Goal: Obtain resource: Download file/media

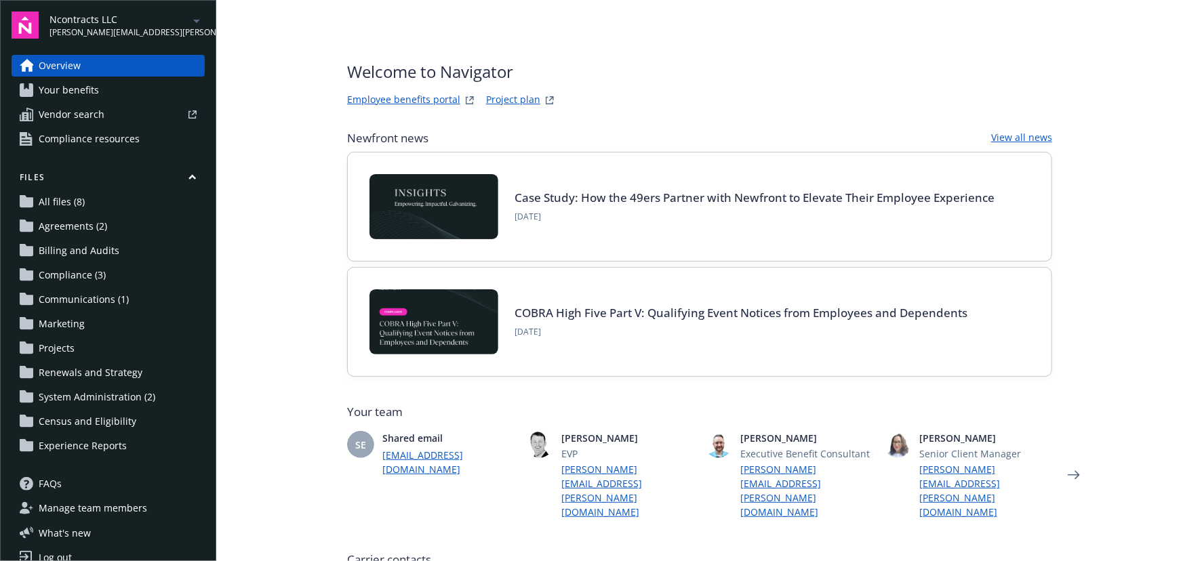
click at [188, 27] on icon "arrowDropDown" at bounding box center [196, 21] width 16 height 16
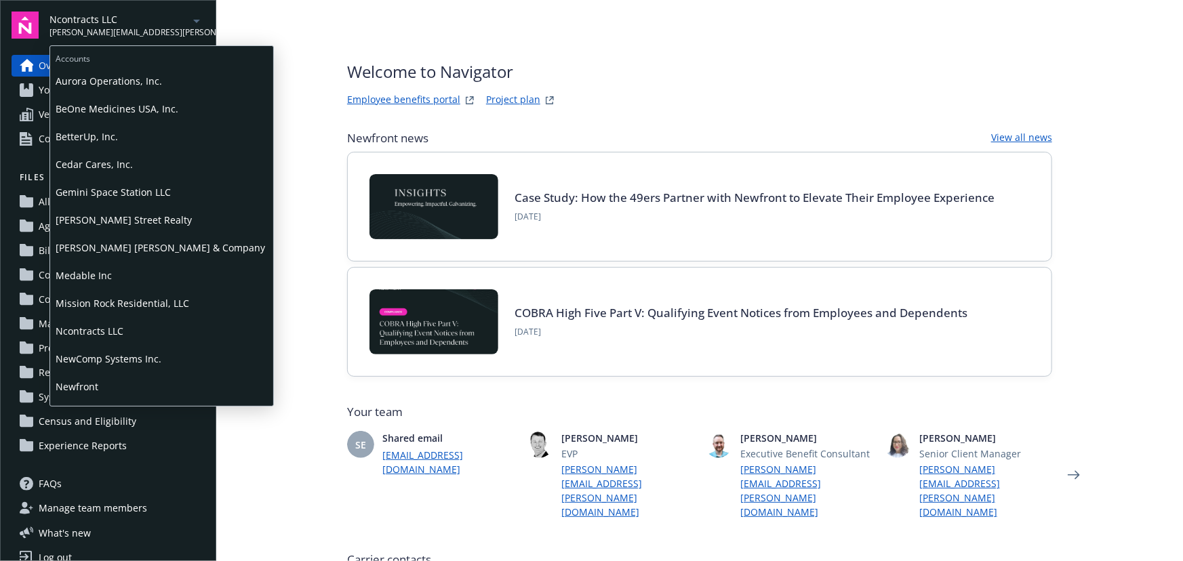
click at [100, 130] on span "BetterUp, Inc." at bounding box center [162, 137] width 212 height 28
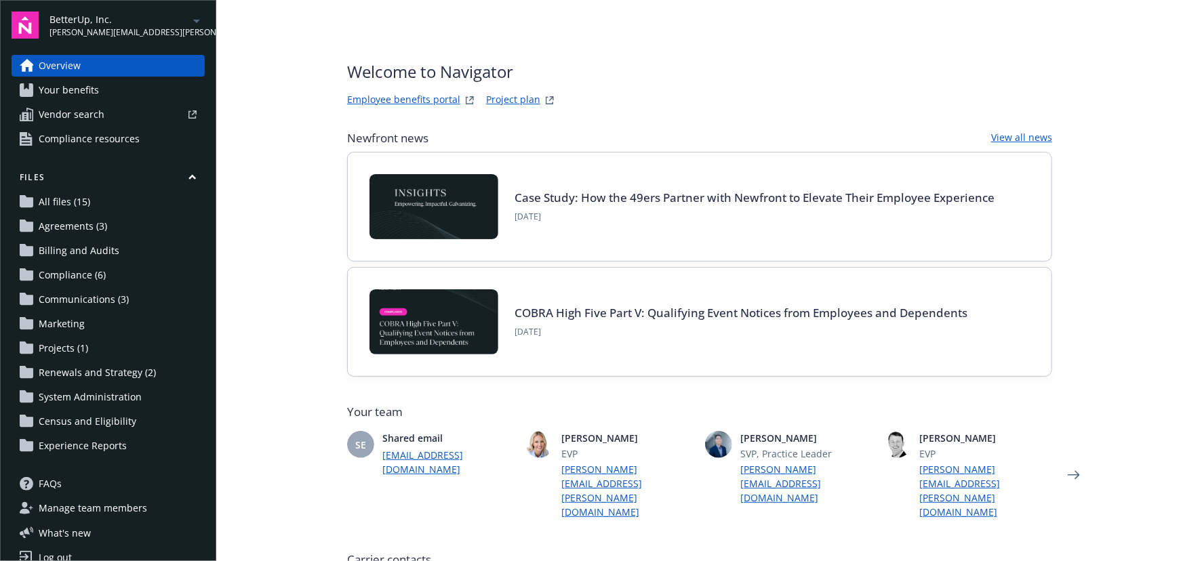
click at [71, 91] on span "Your benefits" at bounding box center [69, 90] width 60 height 22
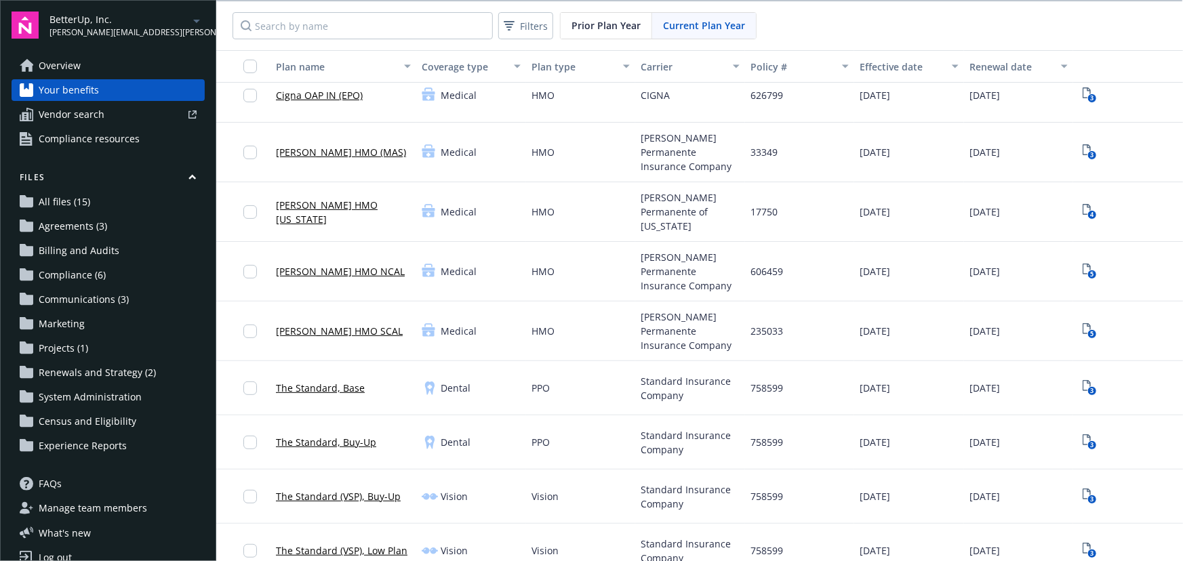
scroll to position [184, 0]
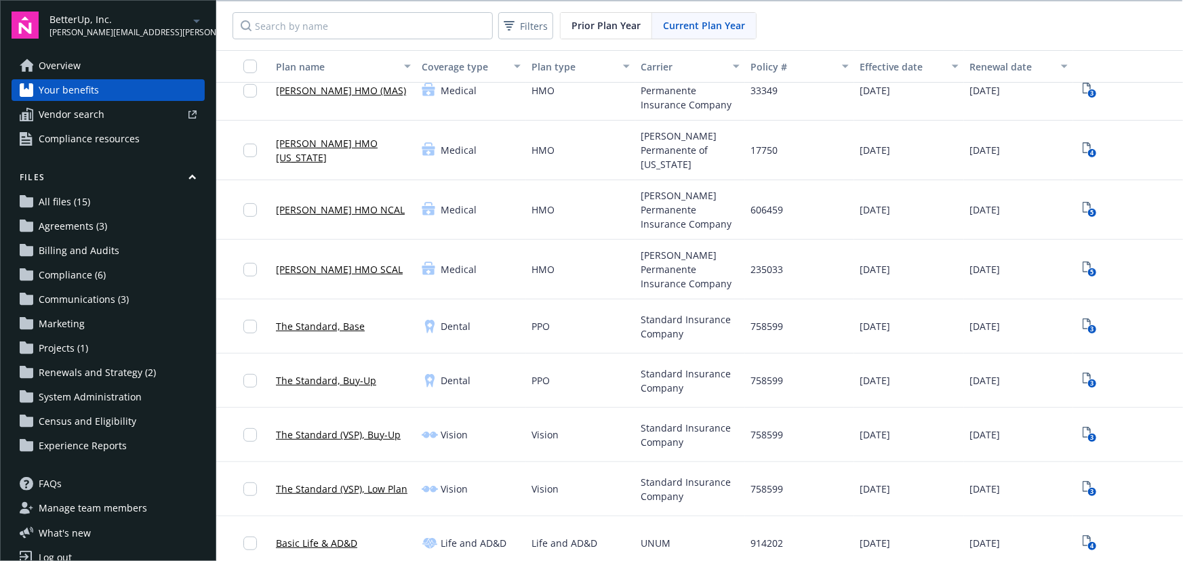
click at [1091, 370] on div "3" at bounding box center [1128, 381] width 99 height 22
click at [1073, 368] on div "3" at bounding box center [1128, 381] width 110 height 54
click at [1083, 373] on icon "3" at bounding box center [1090, 381] width 14 height 16
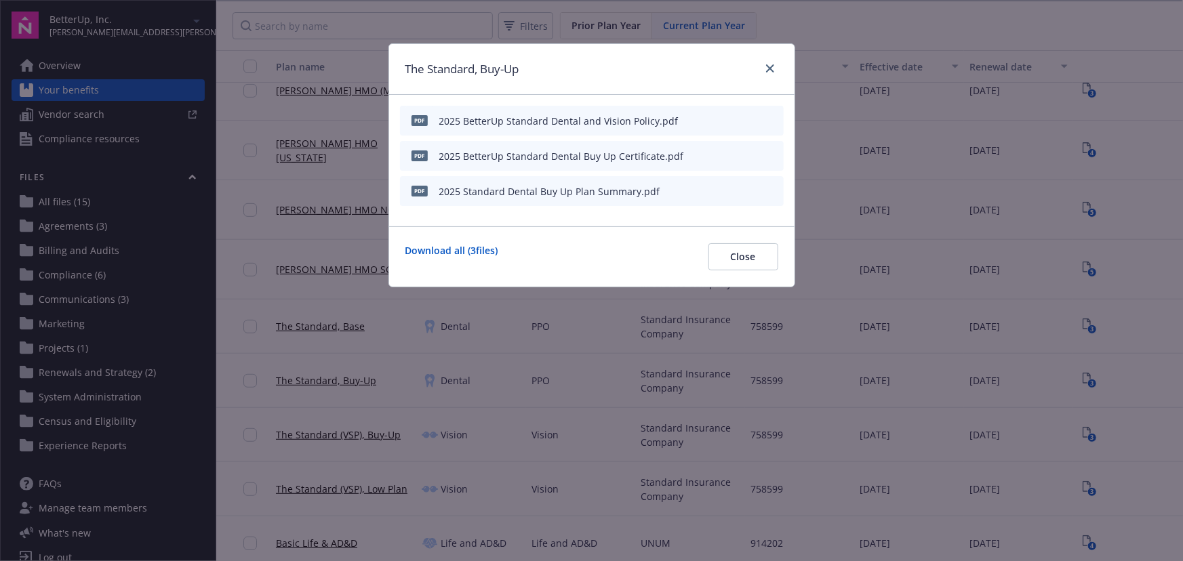
click at [752, 123] on icon "download file" at bounding box center [748, 120] width 11 height 11
click at [744, 162] on button at bounding box center [749, 156] width 11 height 14
click at [753, 158] on icon "download file" at bounding box center [748, 158] width 11 height 3
click at [771, 74] on link "close" at bounding box center [770, 68] width 16 height 16
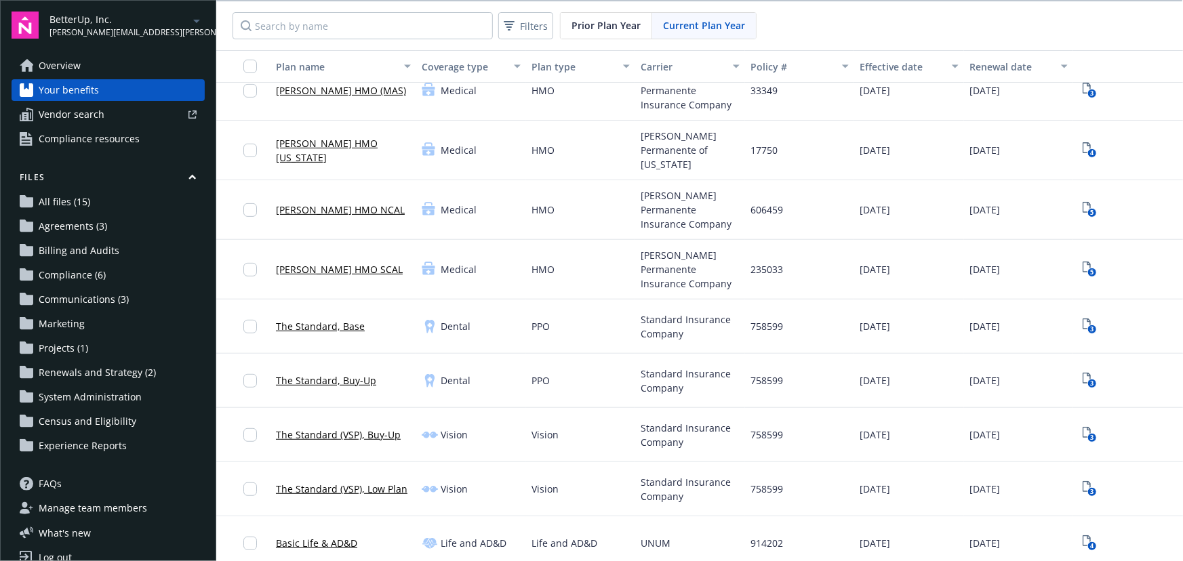
click at [127, 20] on span "BetterUp, Inc." at bounding box center [118, 19] width 139 height 14
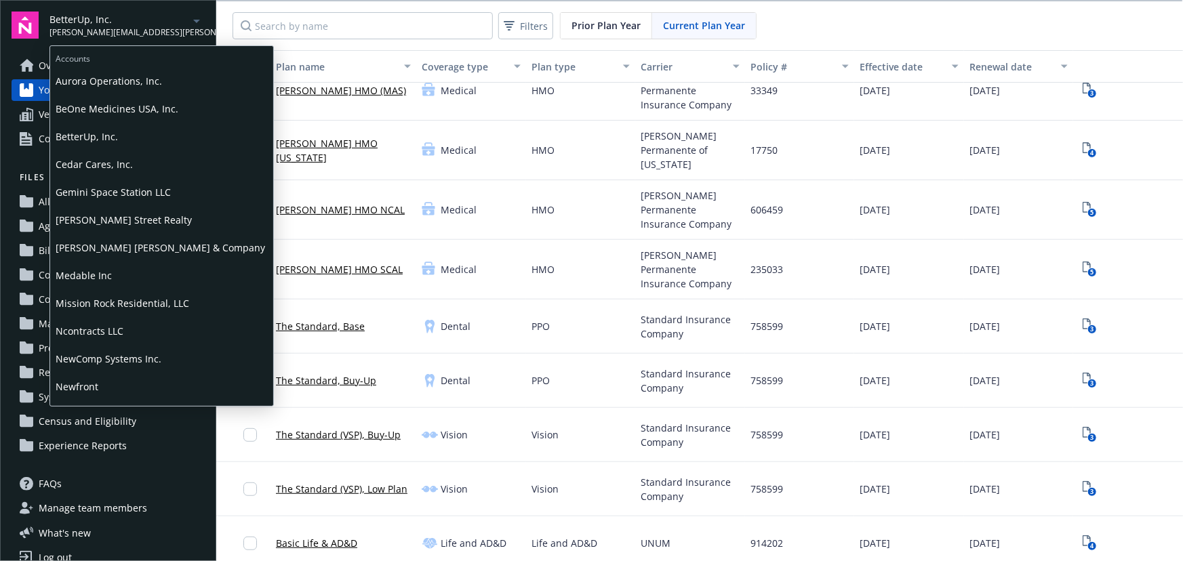
click at [115, 111] on span "BeOne Medicines USA, Inc." at bounding box center [162, 109] width 212 height 28
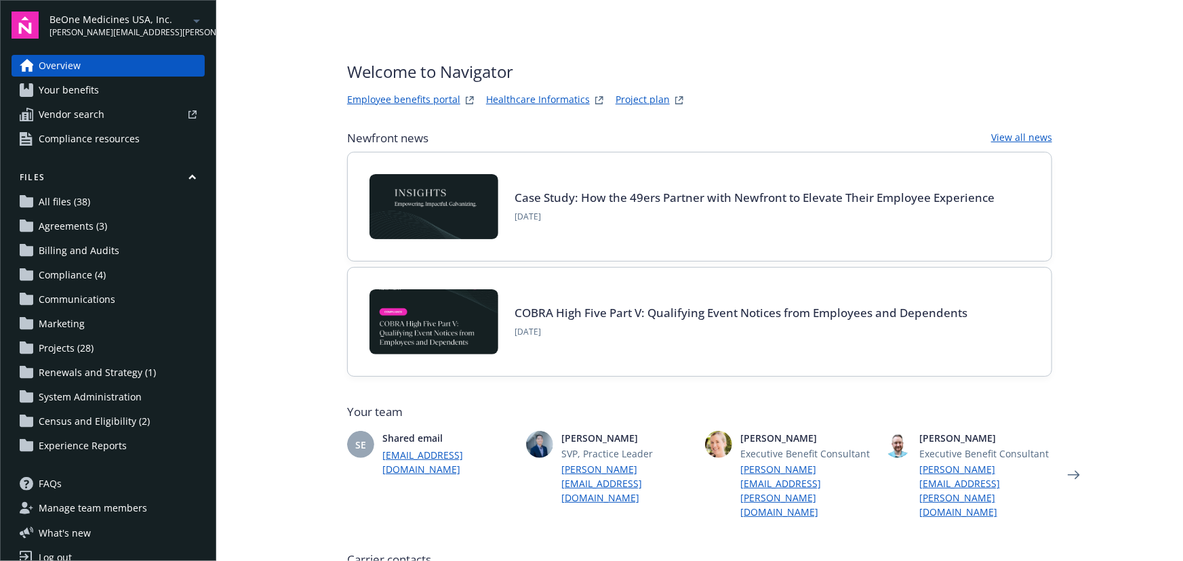
click at [64, 199] on span "All files (38)" at bounding box center [65, 202] width 52 height 22
